Goal: Transaction & Acquisition: Download file/media

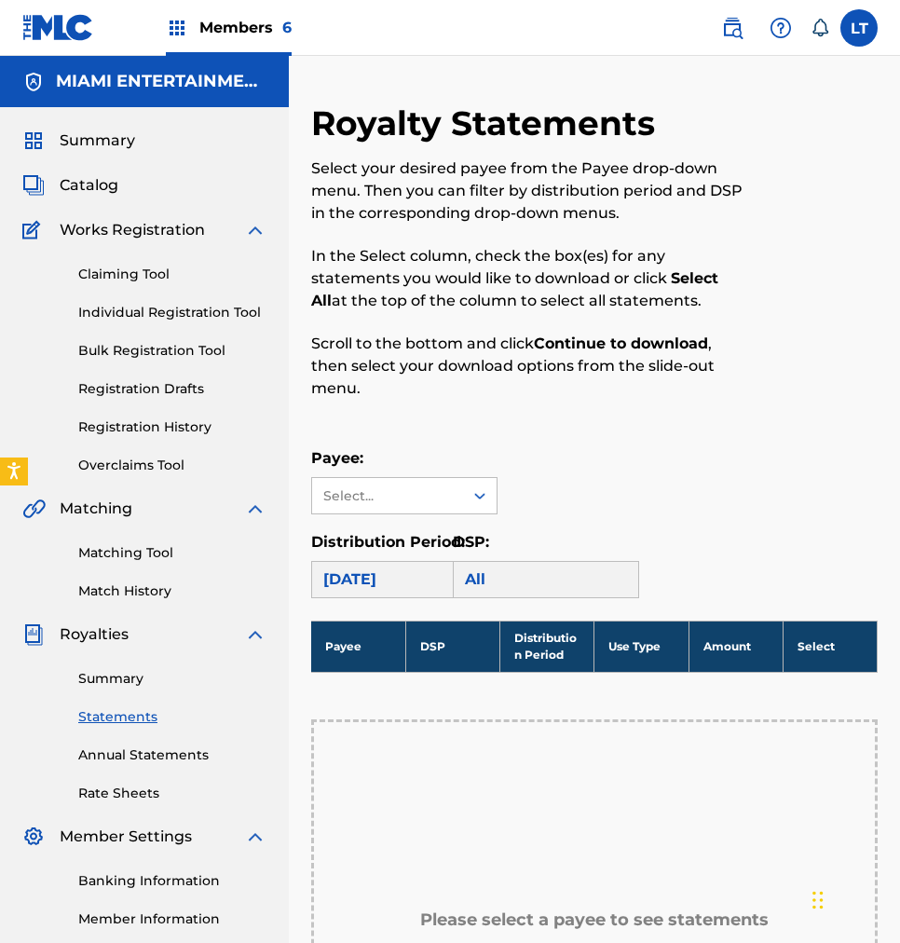
click at [106, 675] on link "Summary" at bounding box center [172, 679] width 188 height 20
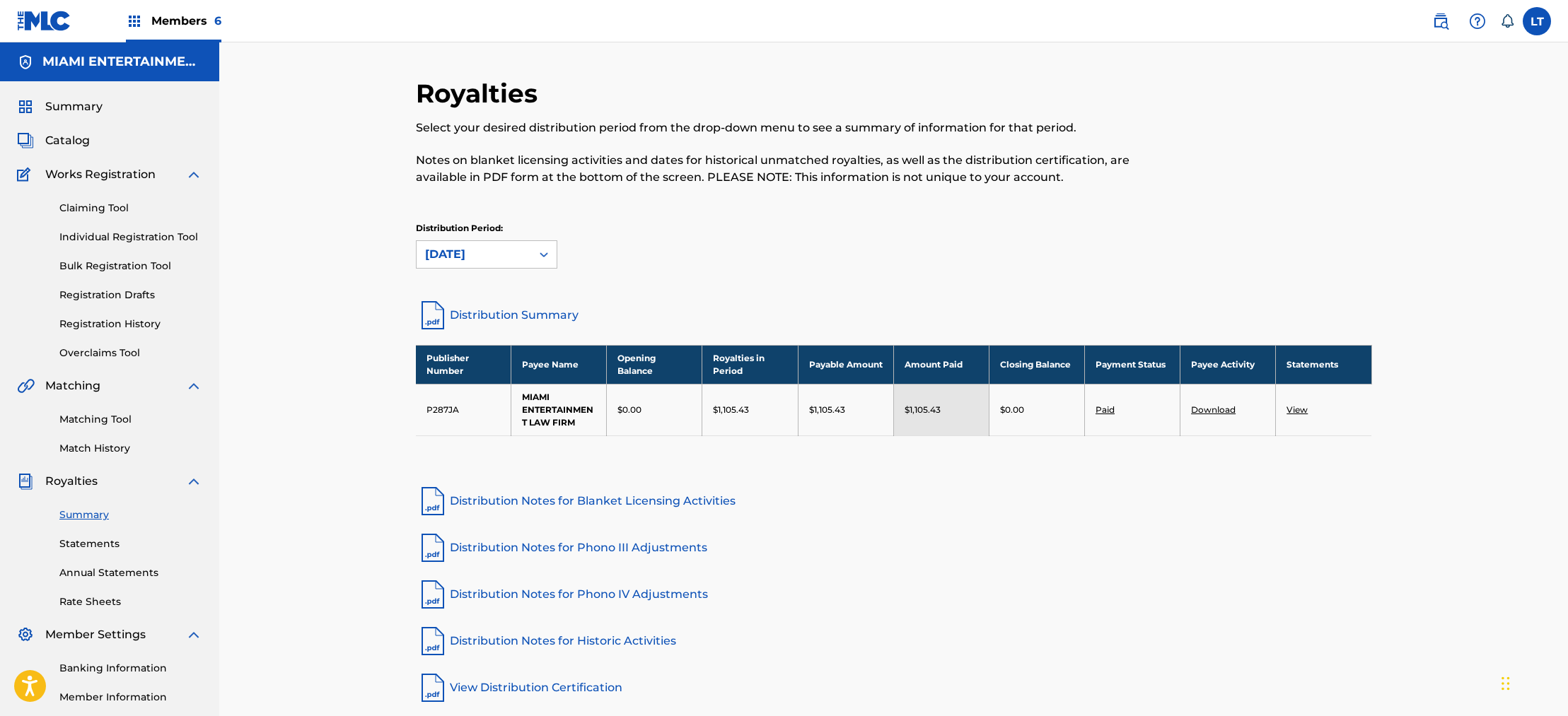
click at [682, 410] on link "View" at bounding box center [1297, 410] width 21 height 11
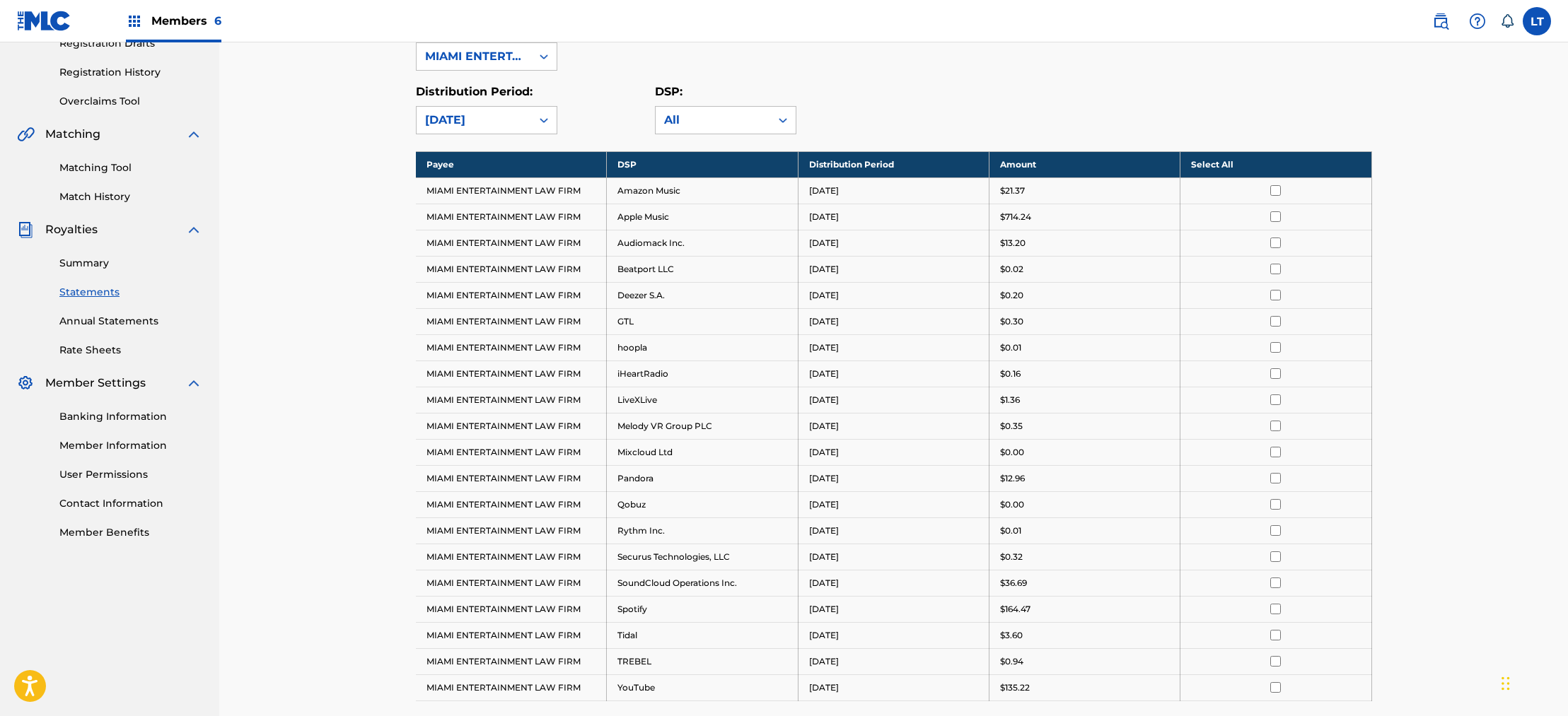
scroll to position [245, 0]
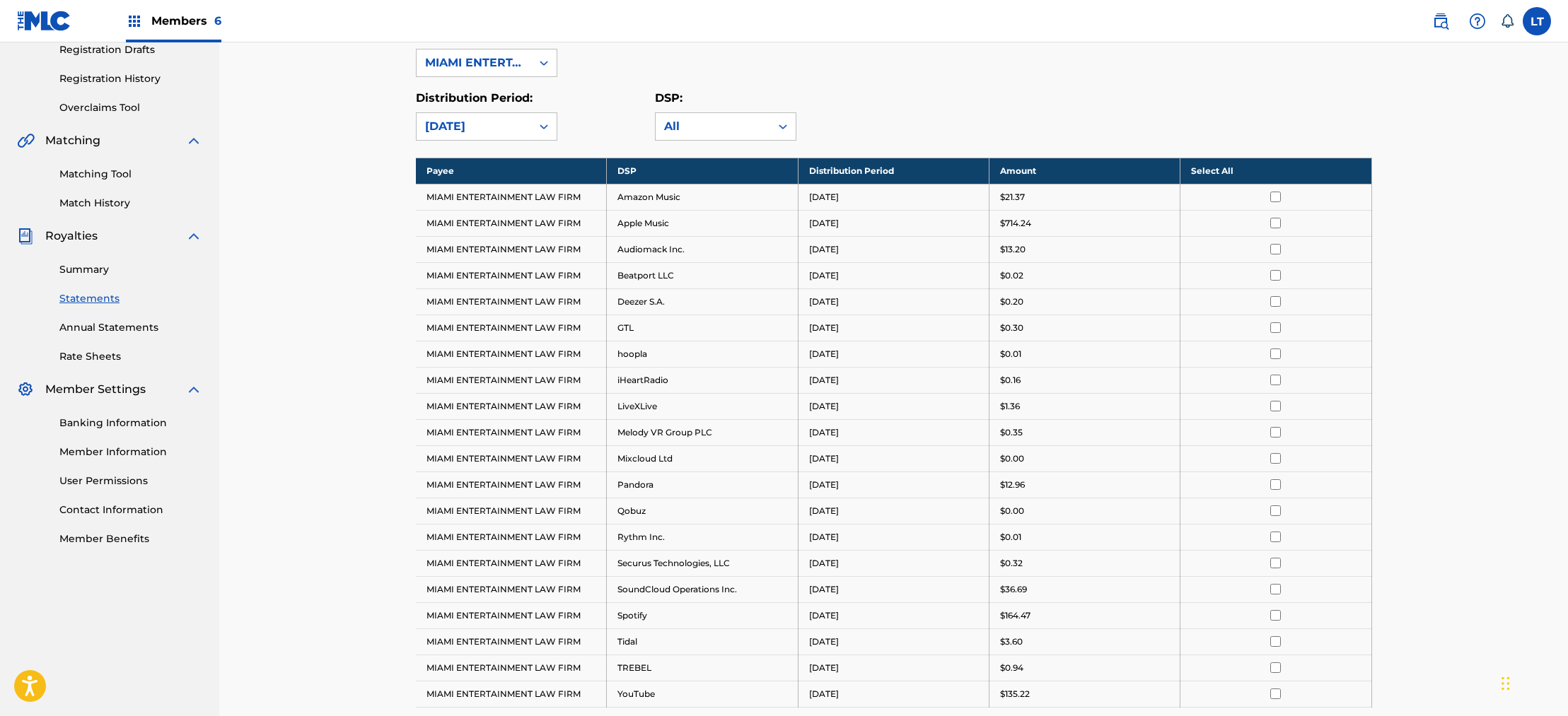
click at [682, 171] on th "Select All" at bounding box center [1277, 171] width 191 height 26
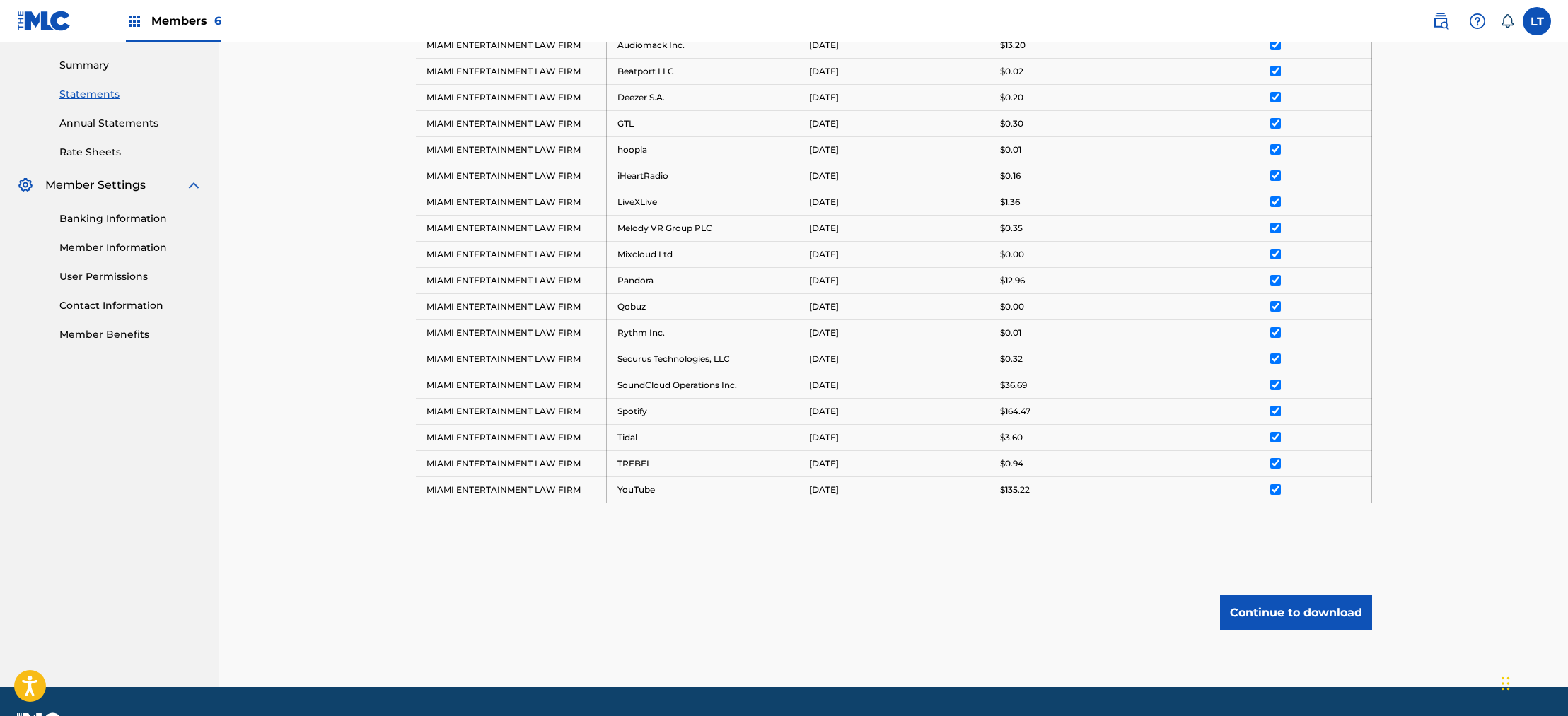
scroll to position [488, 0]
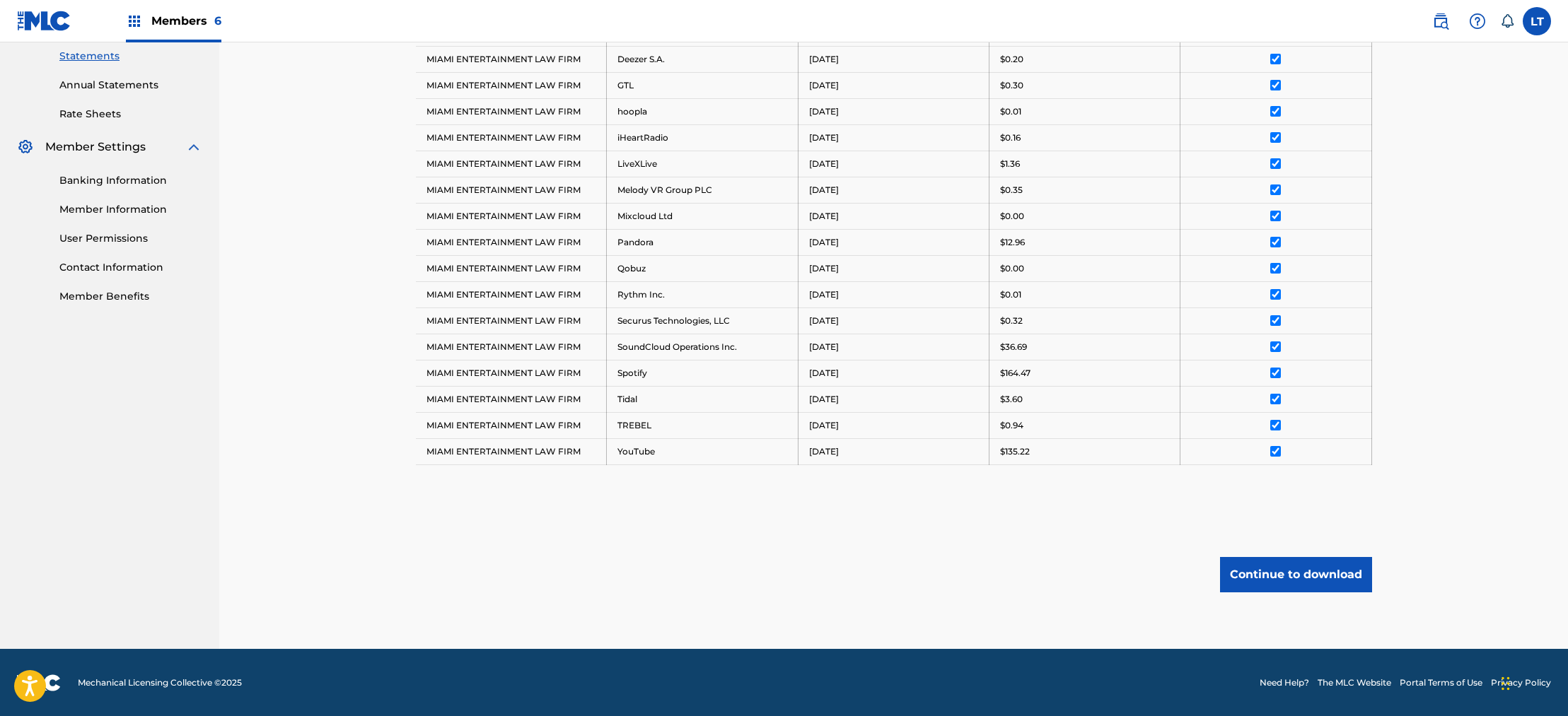
click at [682, 573] on button "Continue to download" at bounding box center [1296, 574] width 152 height 36
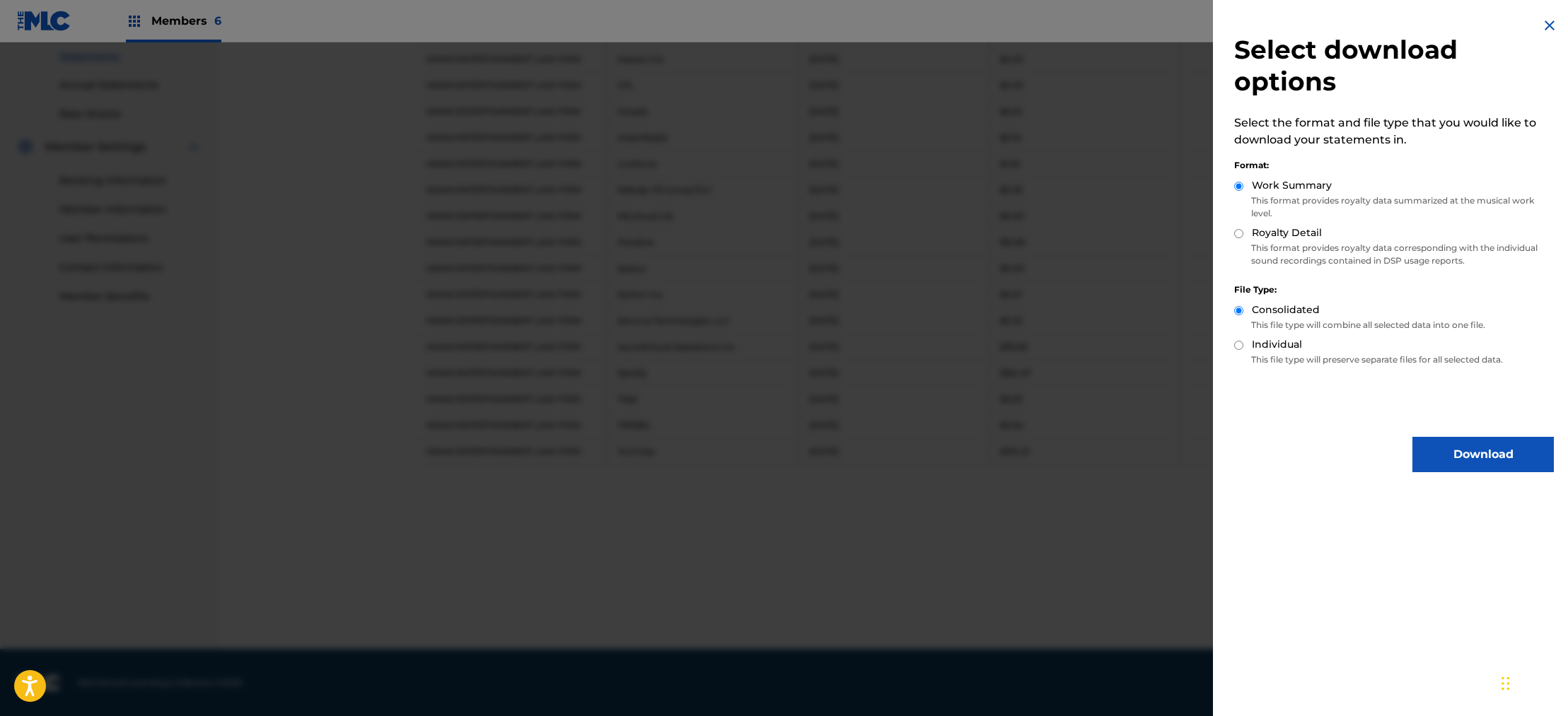
click at [682, 460] on button "Download" at bounding box center [1483, 454] width 141 height 36
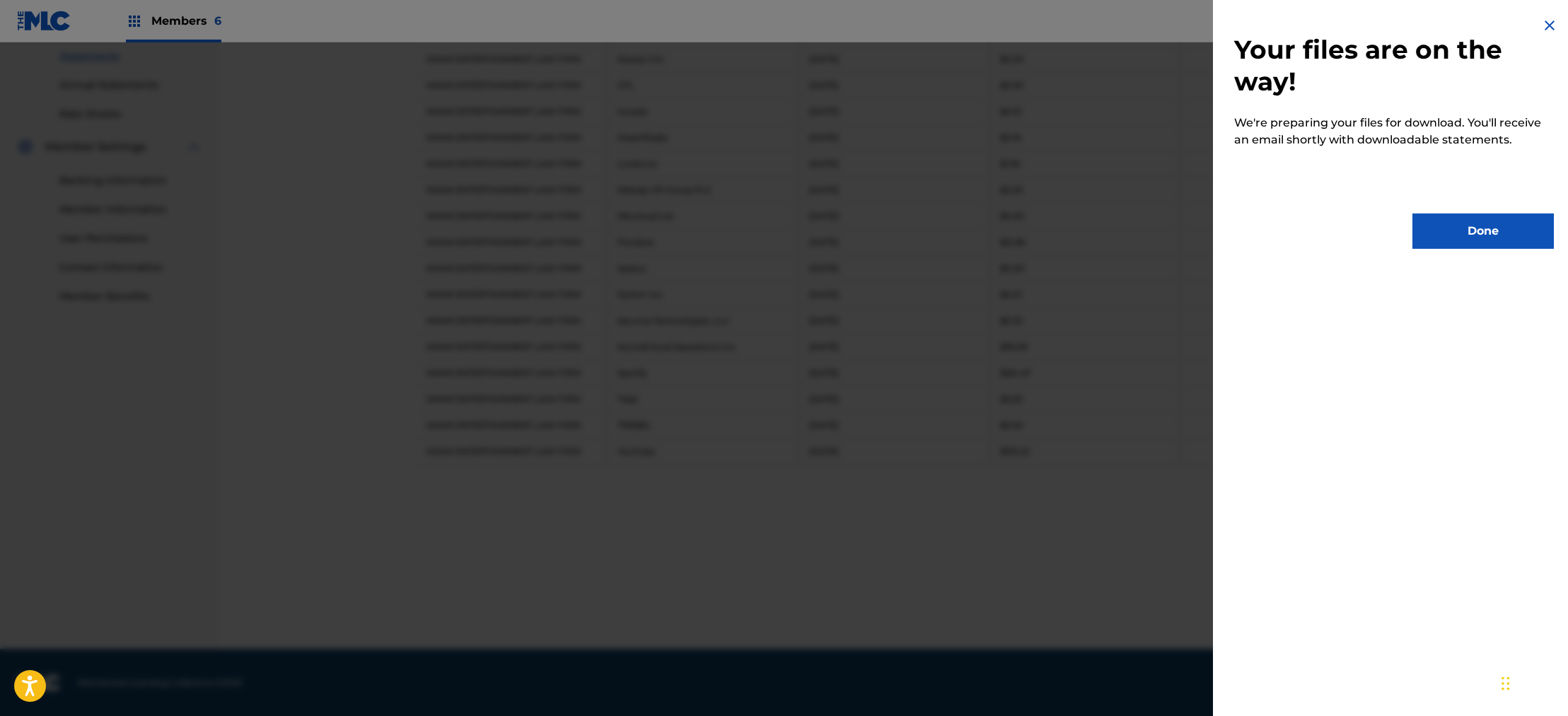
click at [682, 240] on button "Done" at bounding box center [1483, 231] width 141 height 36
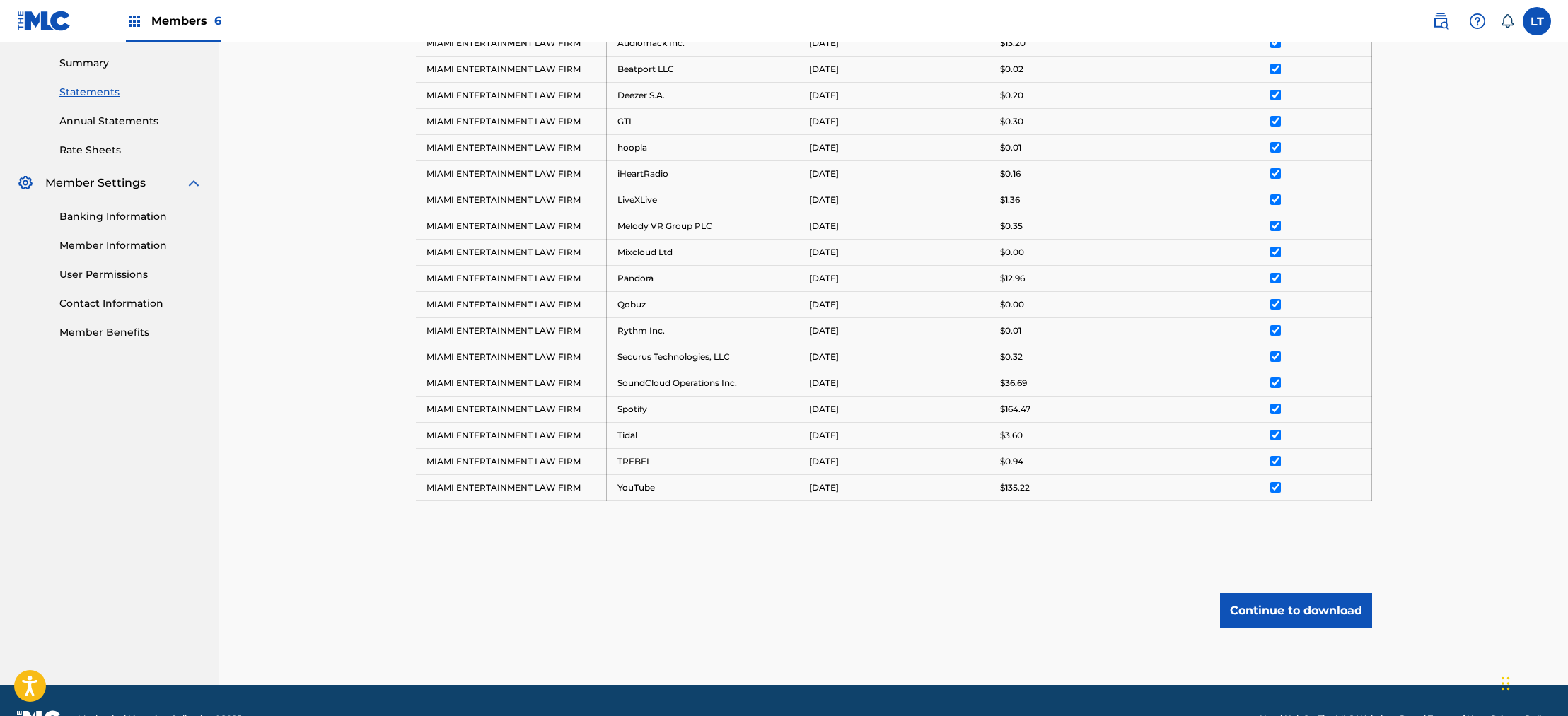
scroll to position [442, 0]
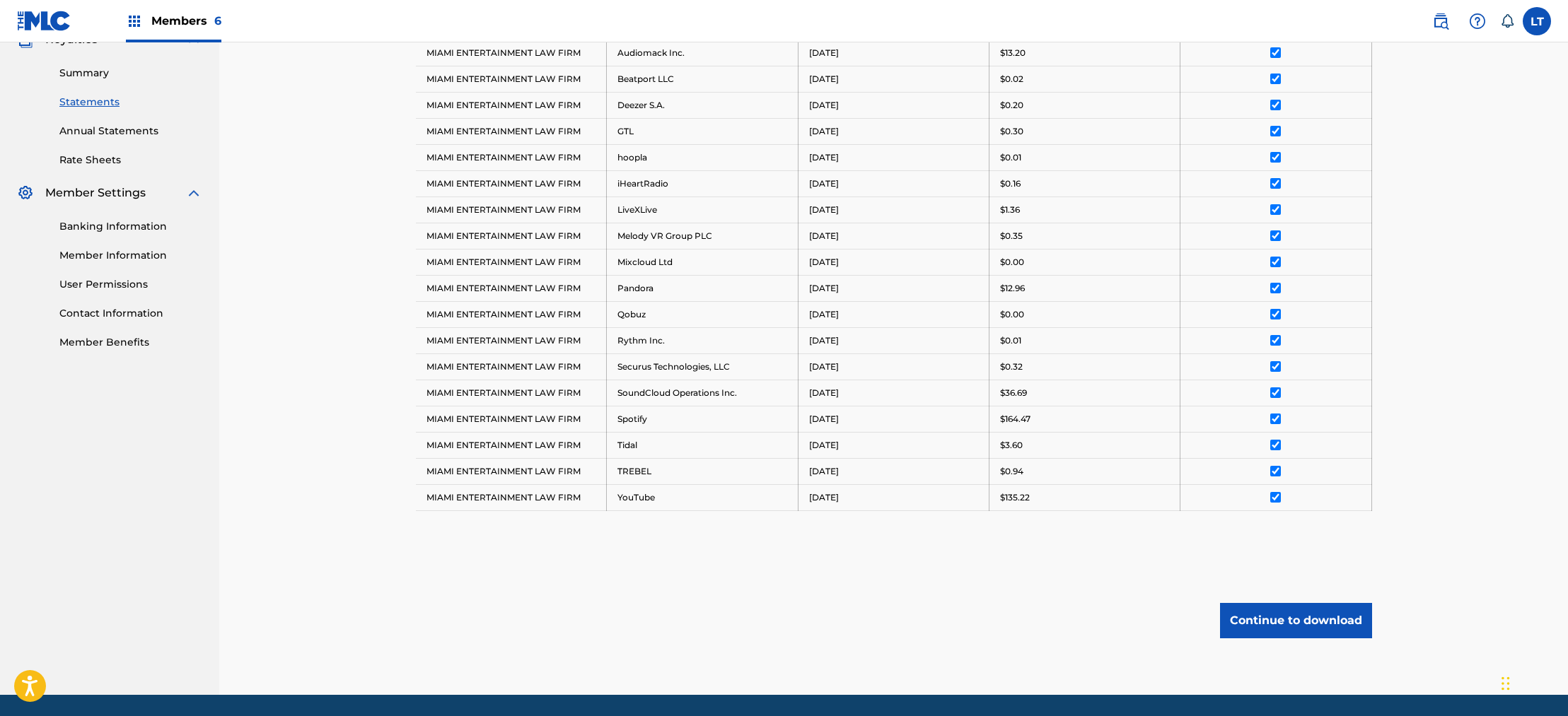
click at [93, 107] on link "Statements" at bounding box center [131, 102] width 143 height 15
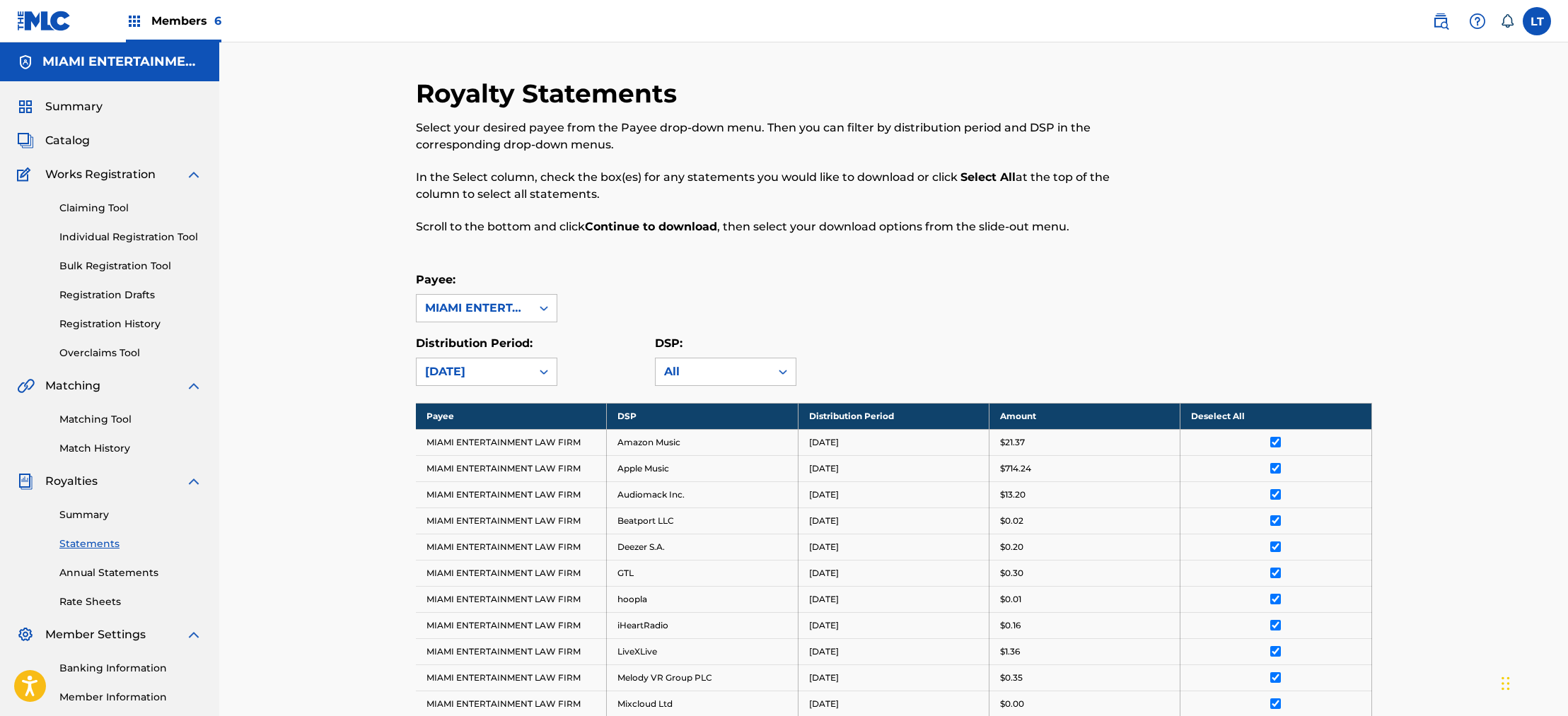
click at [78, 516] on link "Summary" at bounding box center [131, 515] width 143 height 15
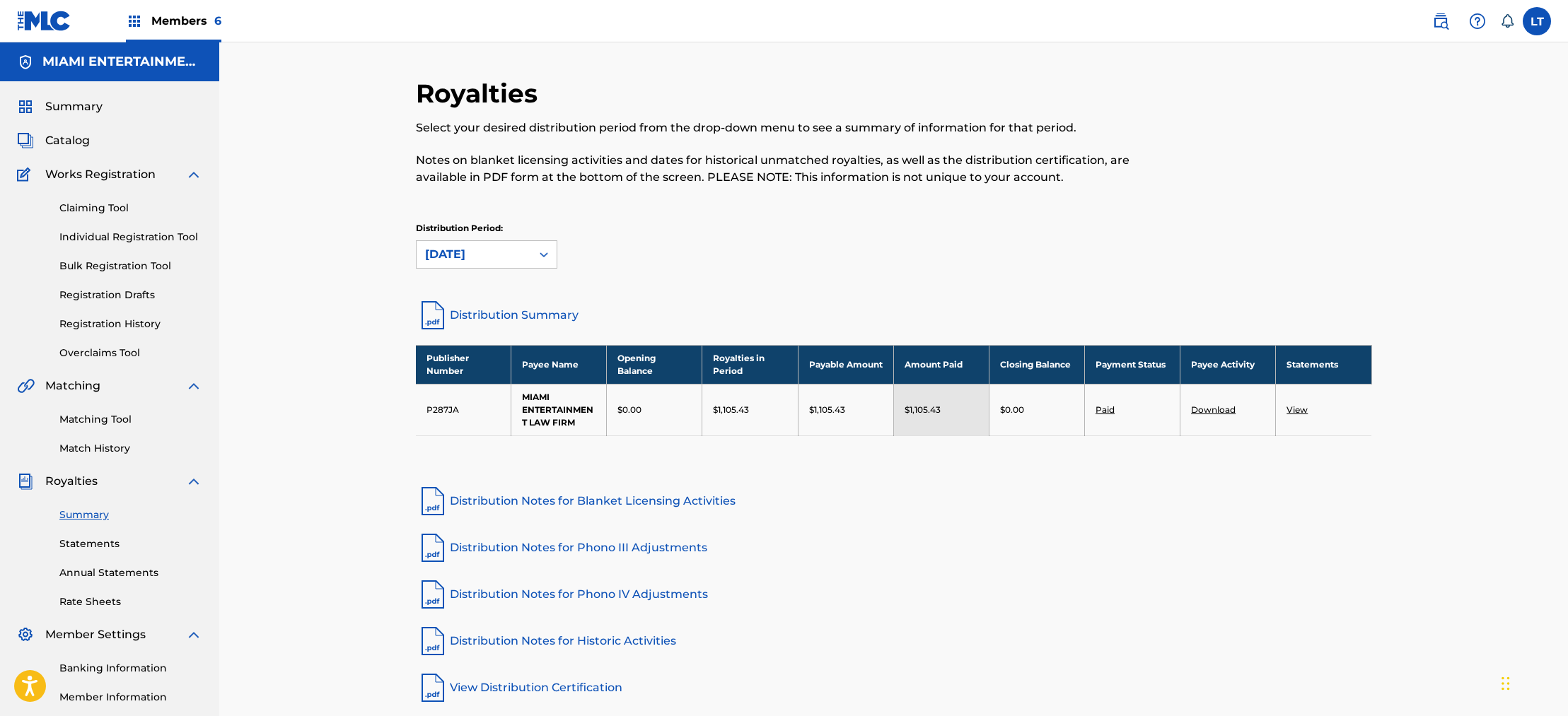
click at [682, 410] on link "Paid" at bounding box center [1105, 410] width 19 height 11
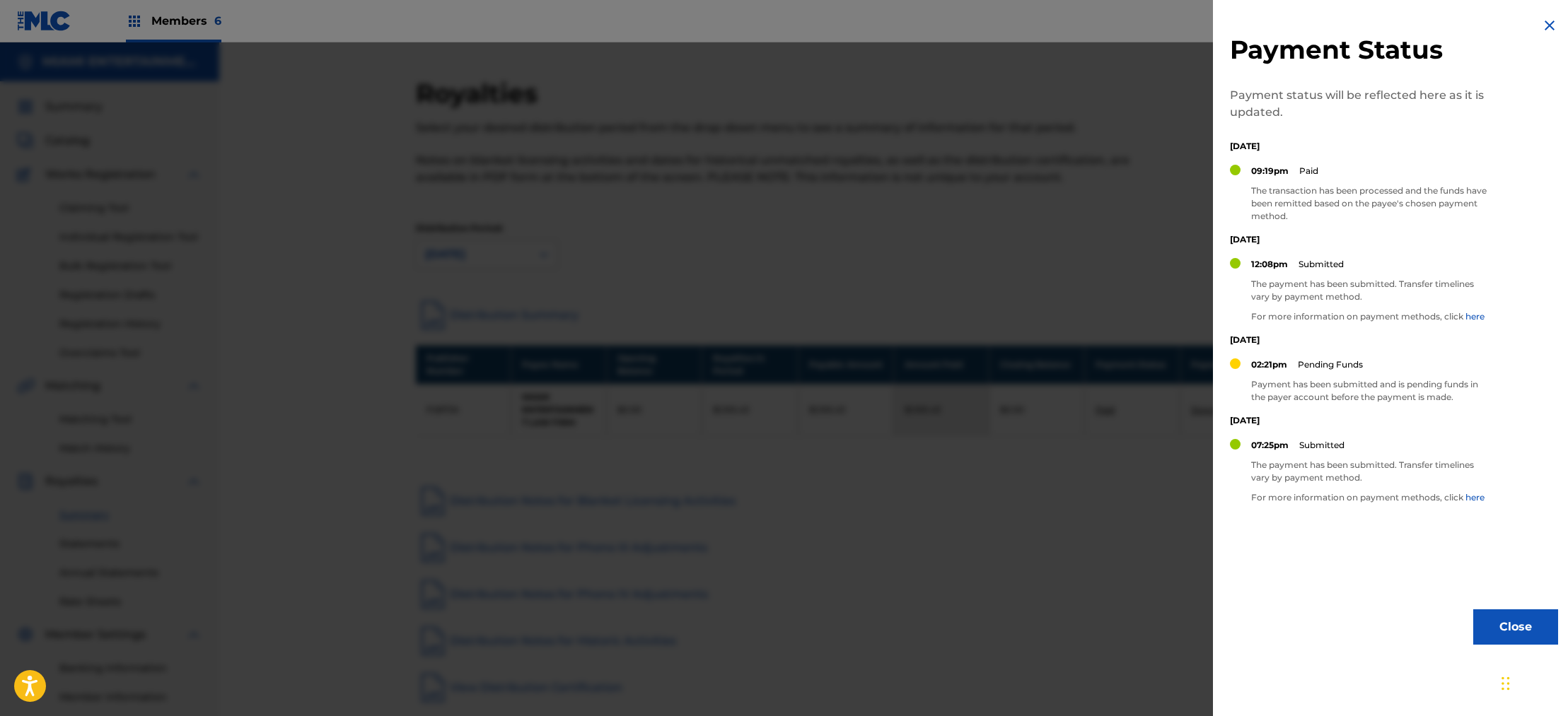
click at [682, 20] on img at bounding box center [1550, 25] width 17 height 17
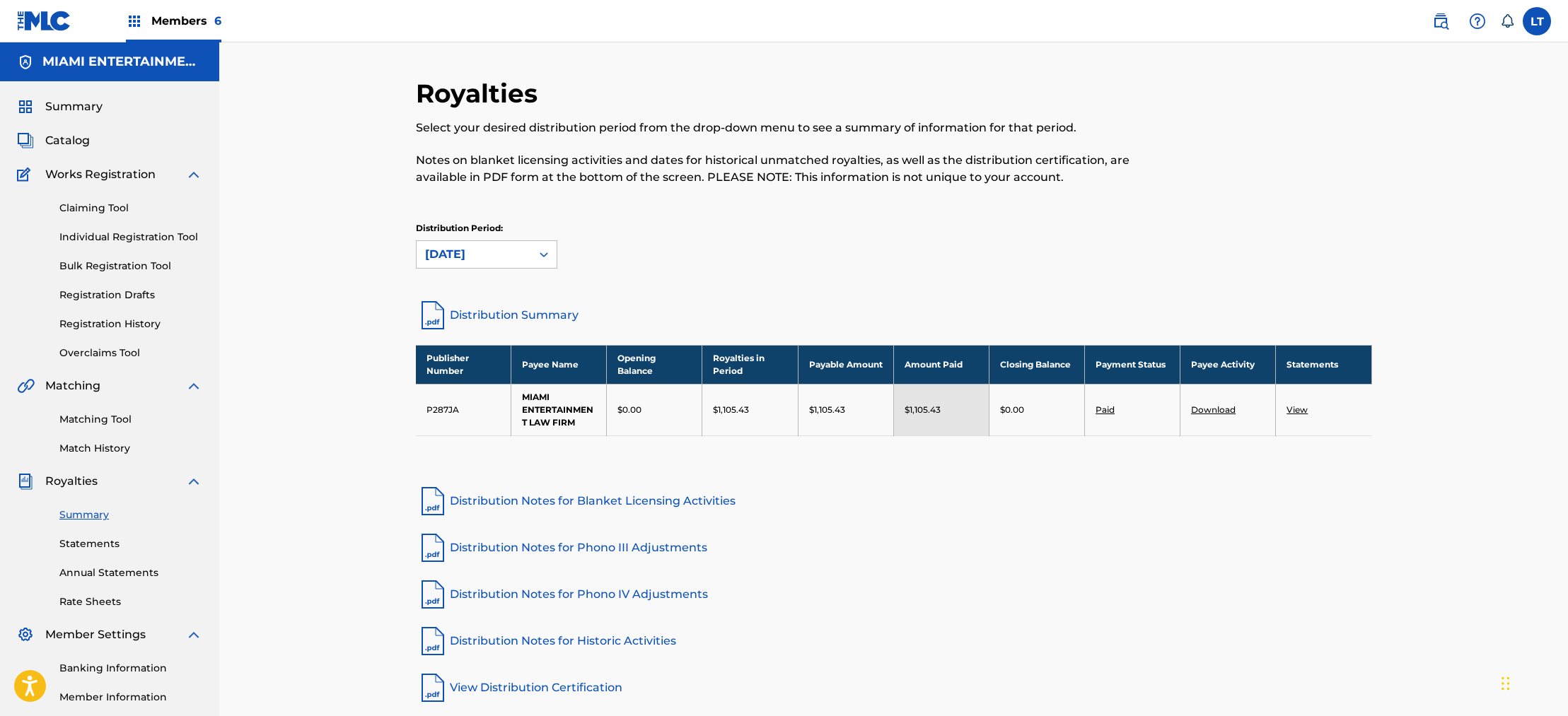
click at [67, 143] on span "Catalog" at bounding box center [68, 140] width 45 height 17
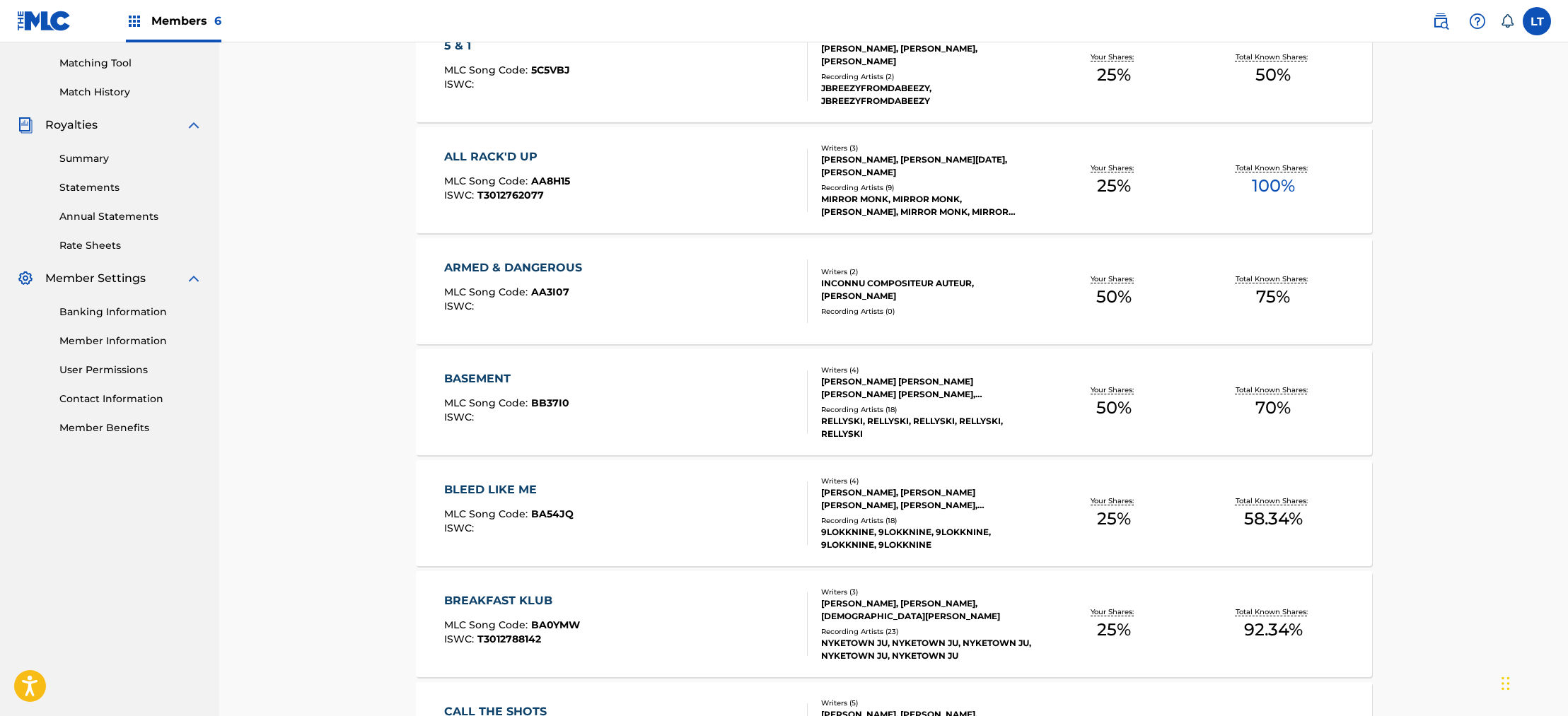
scroll to position [372, 0]
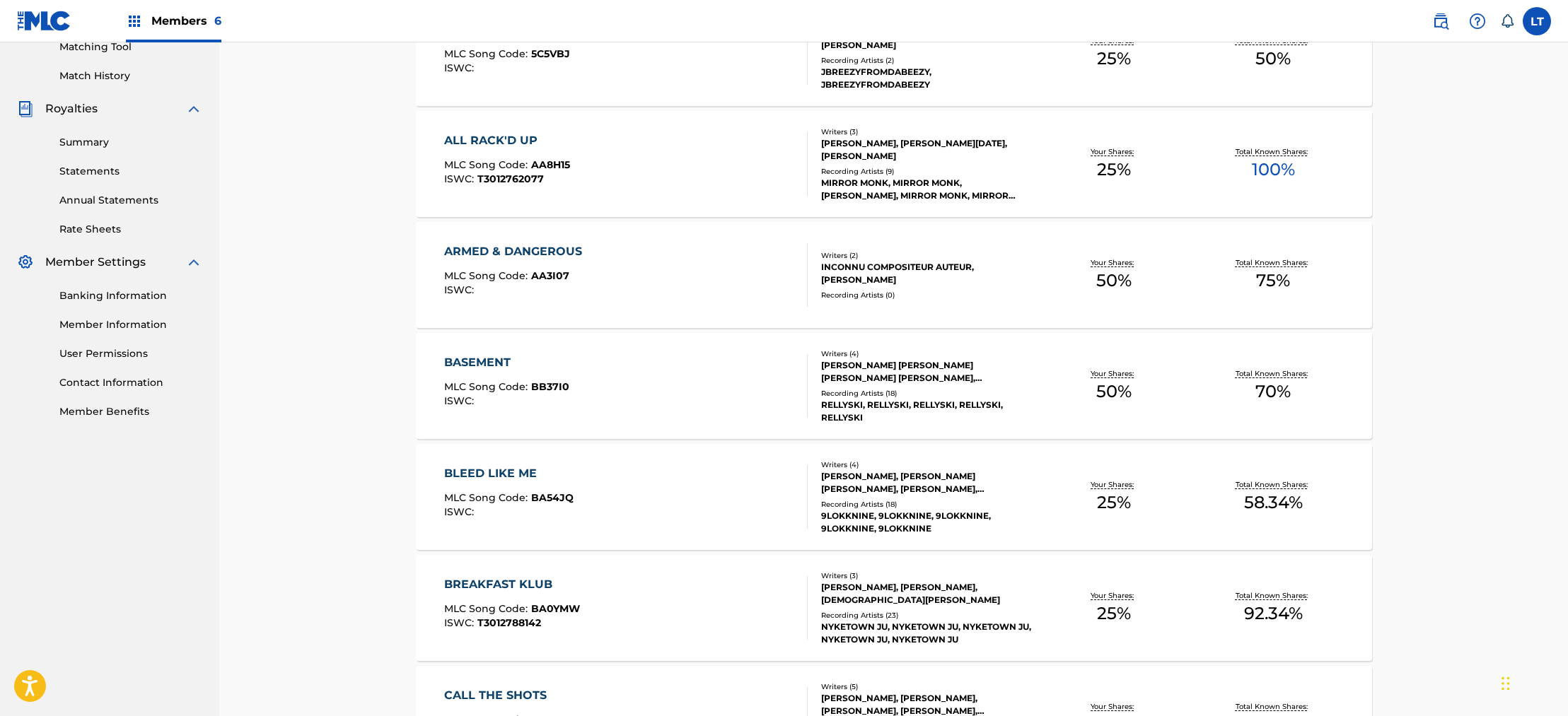
click at [100, 327] on link "Member Information" at bounding box center [131, 325] width 143 height 15
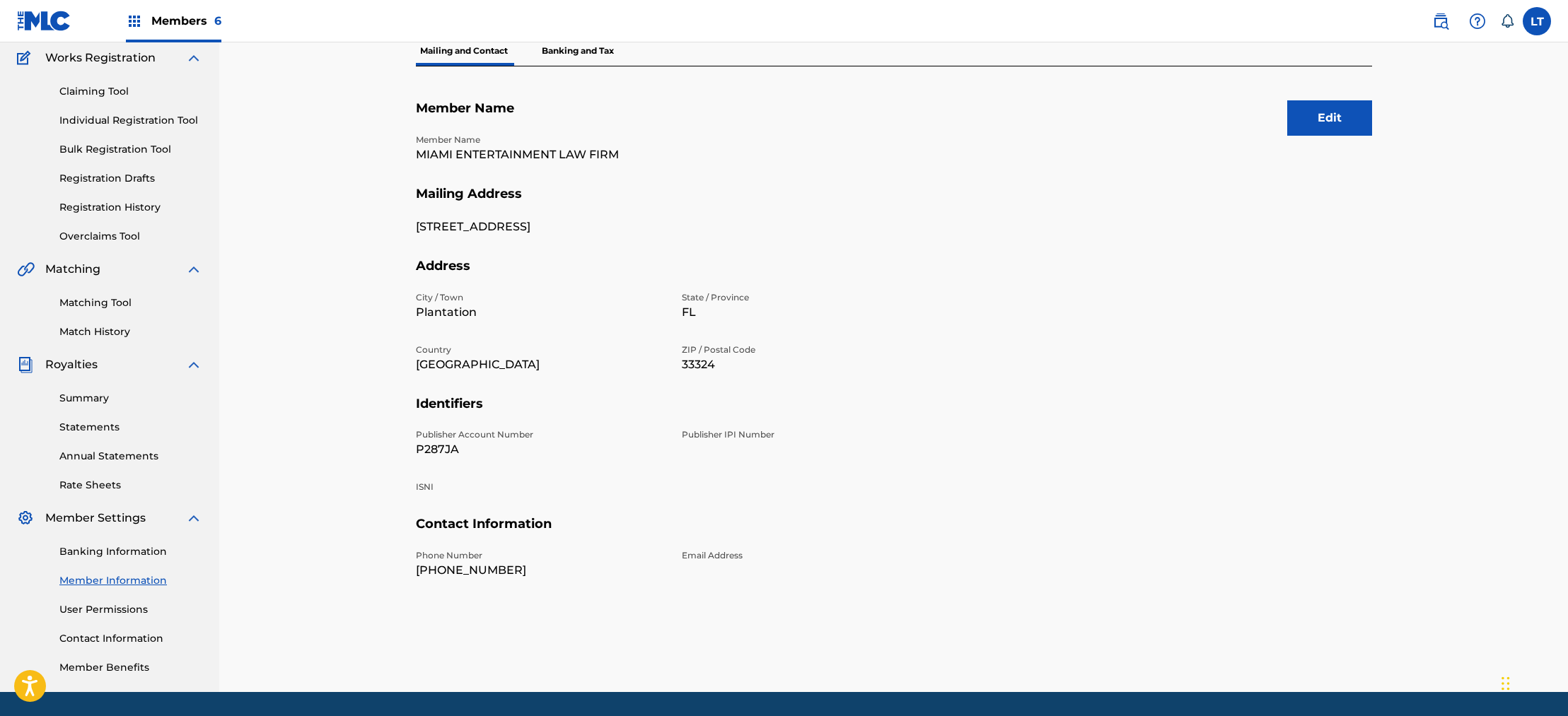
scroll to position [161, 0]
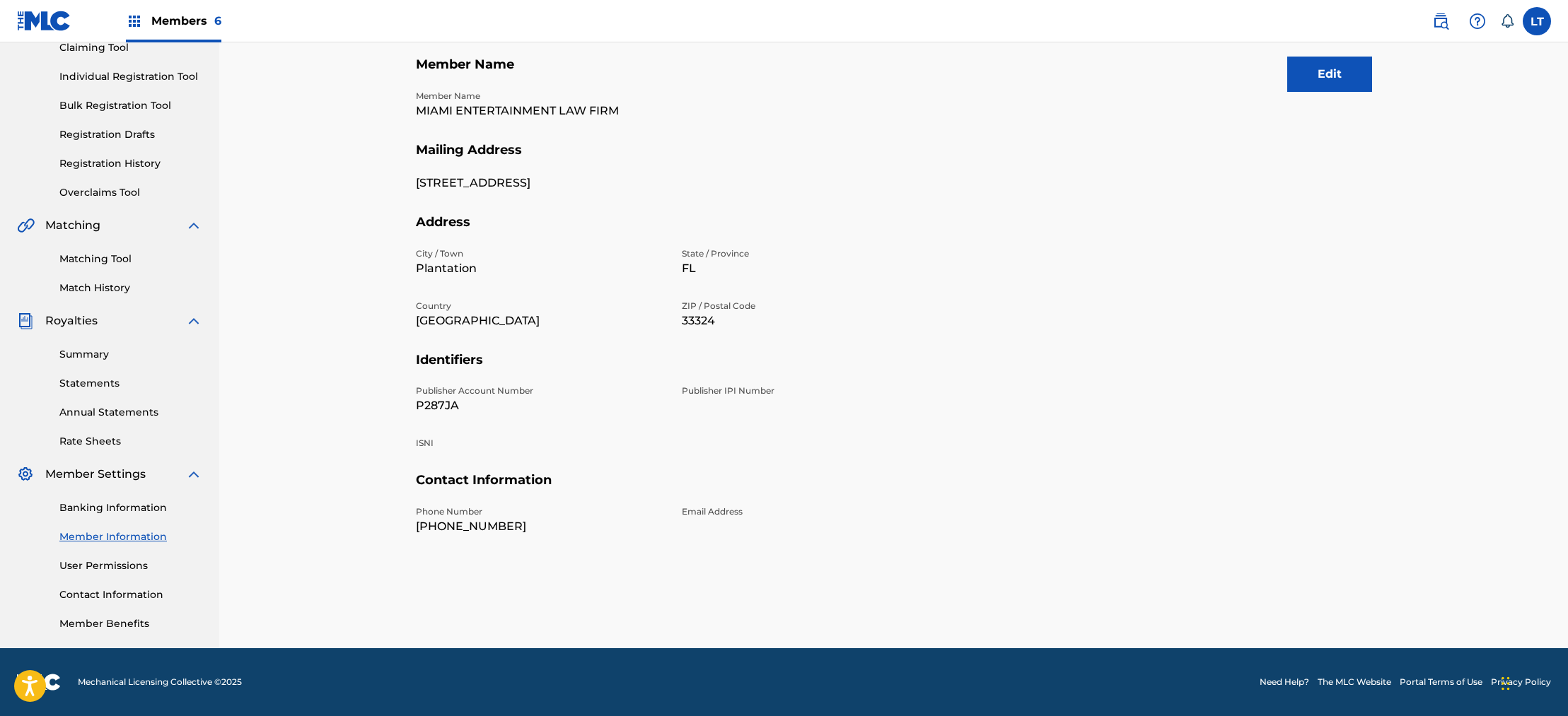
click at [97, 567] on link "User Permissions" at bounding box center [131, 566] width 143 height 15
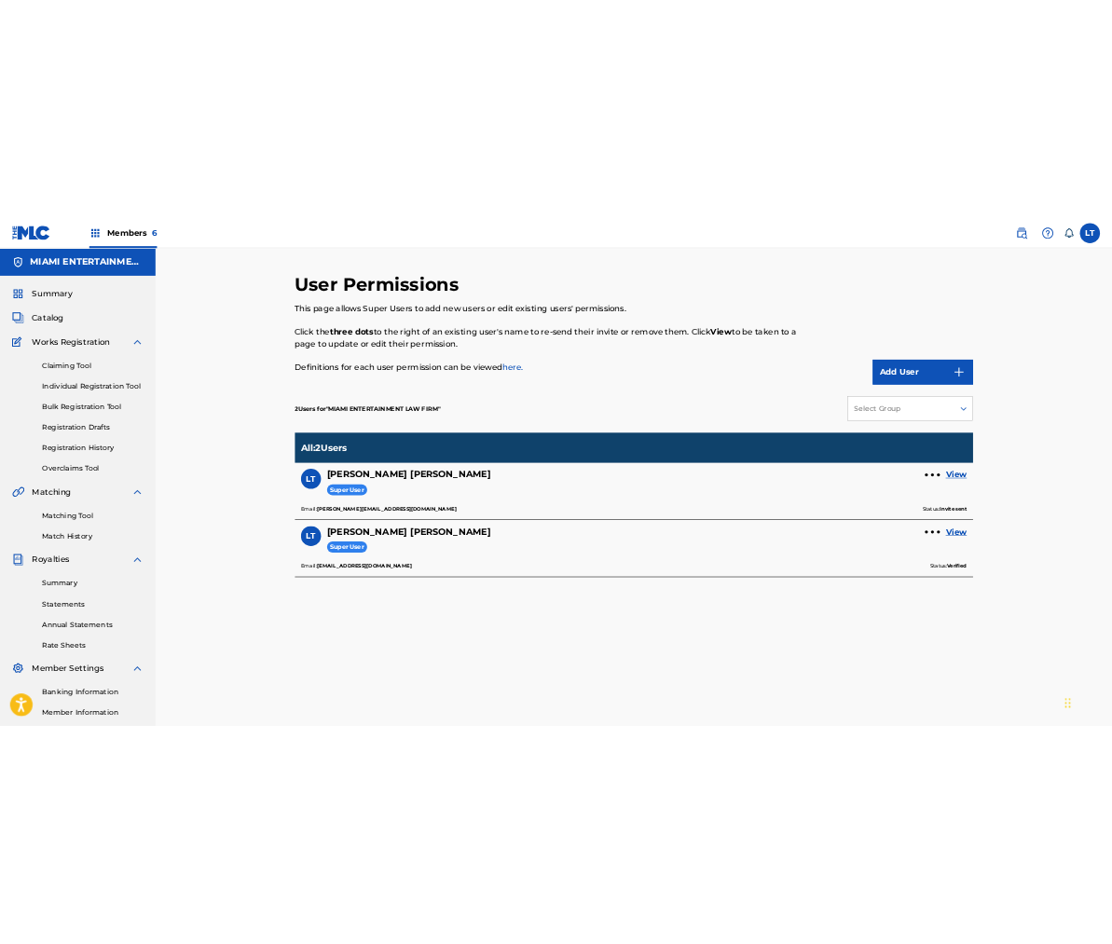
scroll to position [5, 0]
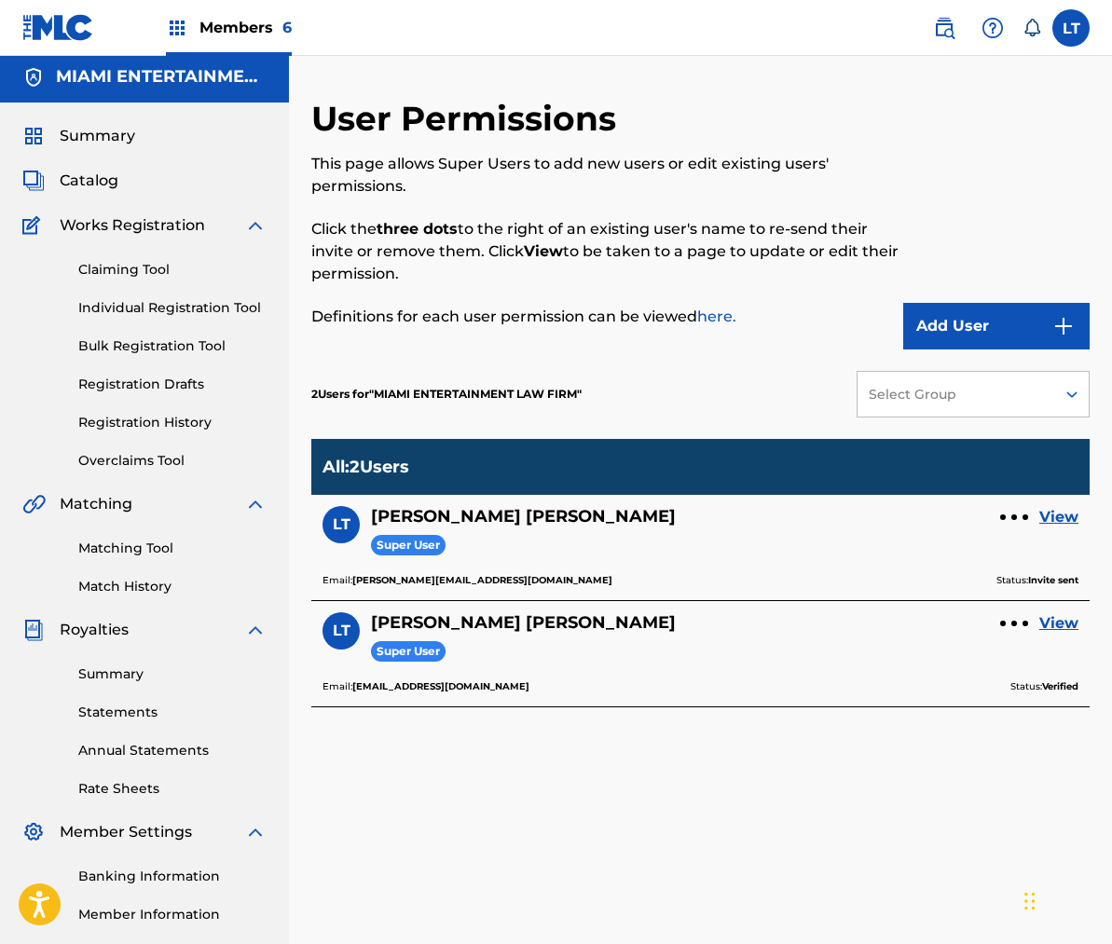
click at [117, 138] on span "Summary" at bounding box center [97, 136] width 75 height 22
